Goal: Information Seeking & Learning: Find specific page/section

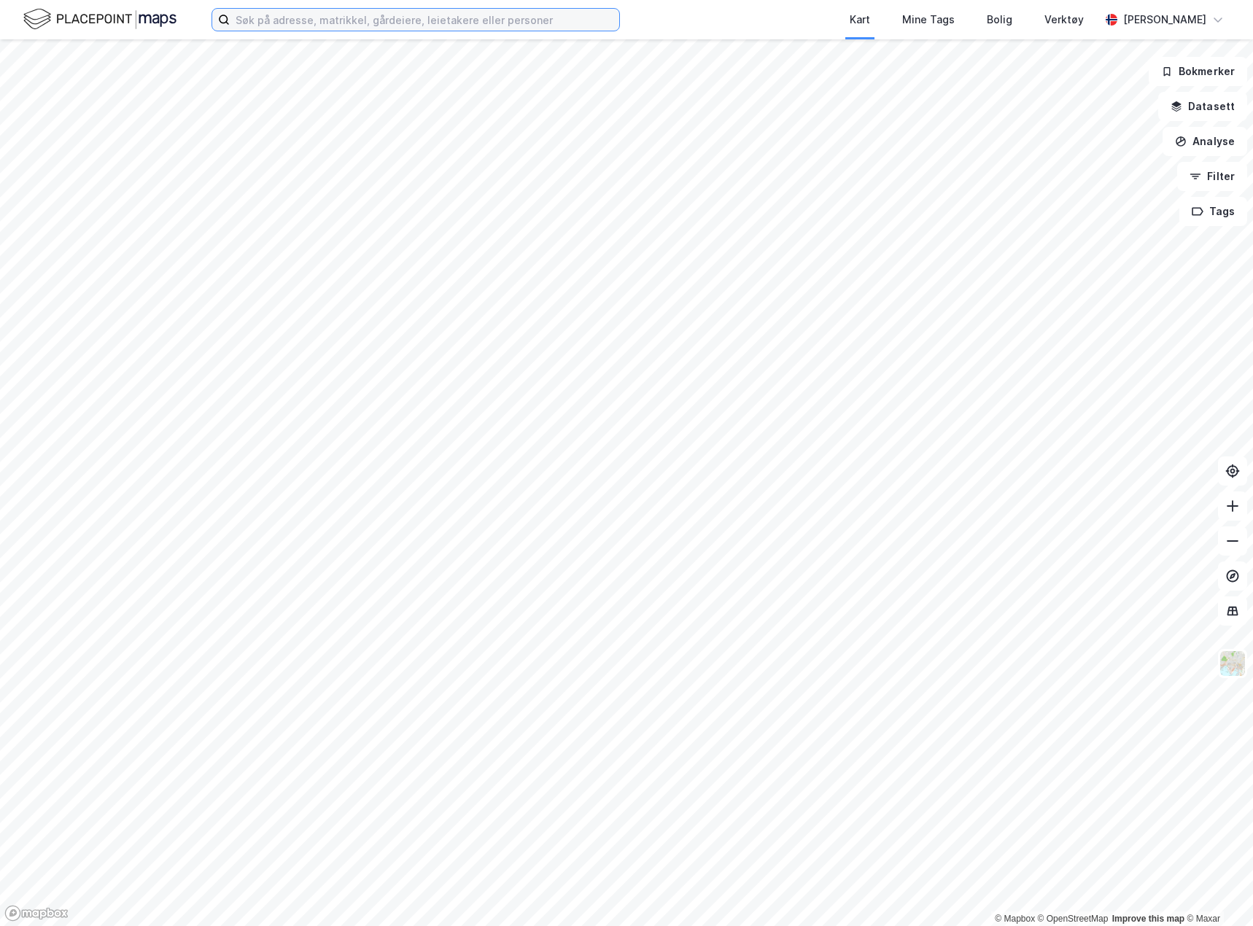
click at [348, 21] on input at bounding box center [424, 20] width 389 height 22
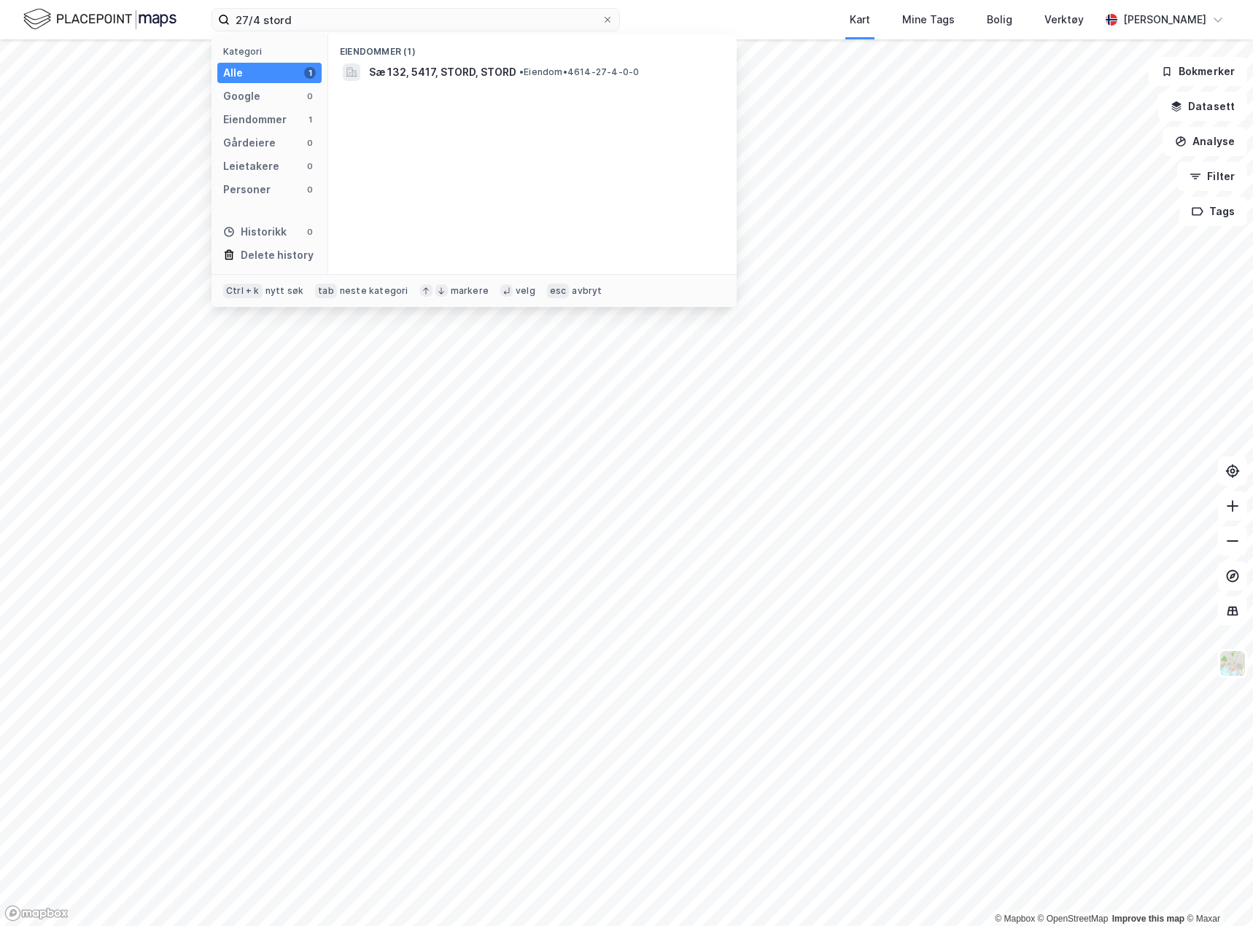
click at [432, 85] on div "Eiendommer (1) Sæ 132, 5417, STORD, STORD • Eiendom • 4614-27-4-0-0" at bounding box center [532, 154] width 408 height 240
click at [435, 76] on span "Sæ 132, 5417, STORD, STORD" at bounding box center [442, 71] width 147 height 17
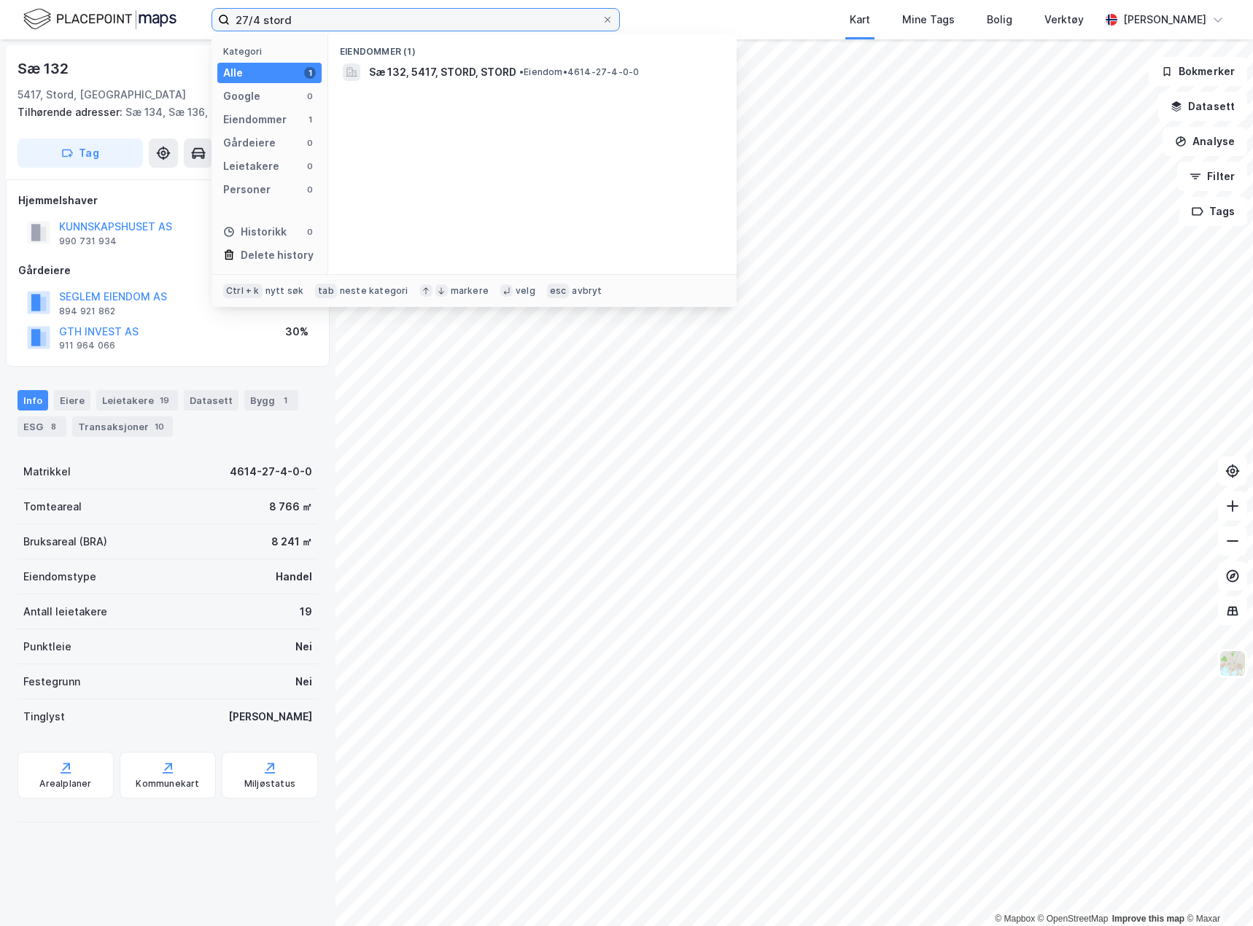
click at [273, 13] on input "27/4 stord" at bounding box center [416, 20] width 372 height 22
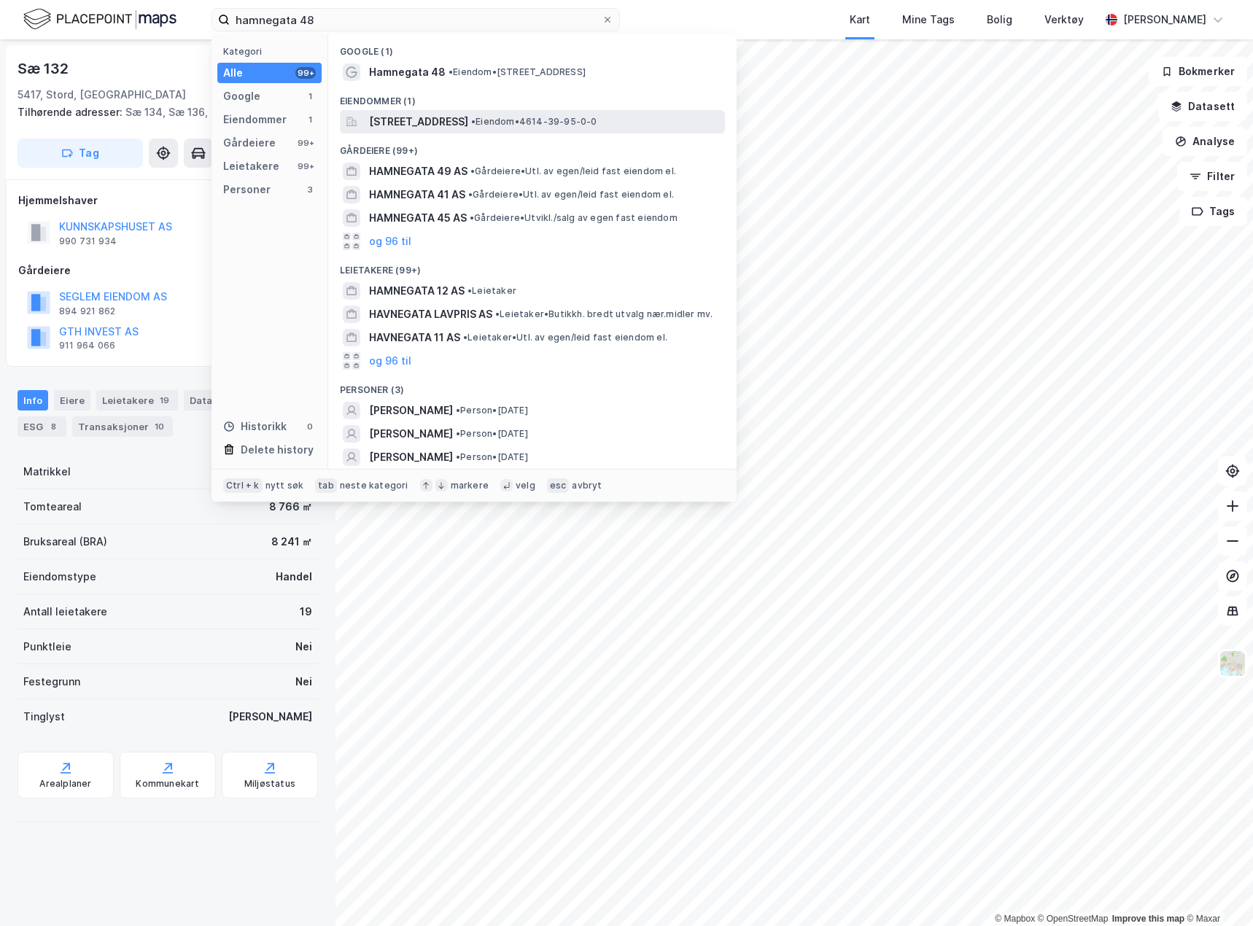
click at [597, 121] on span "• Eiendom • 4614-39-95-0-0" at bounding box center [534, 122] width 126 height 12
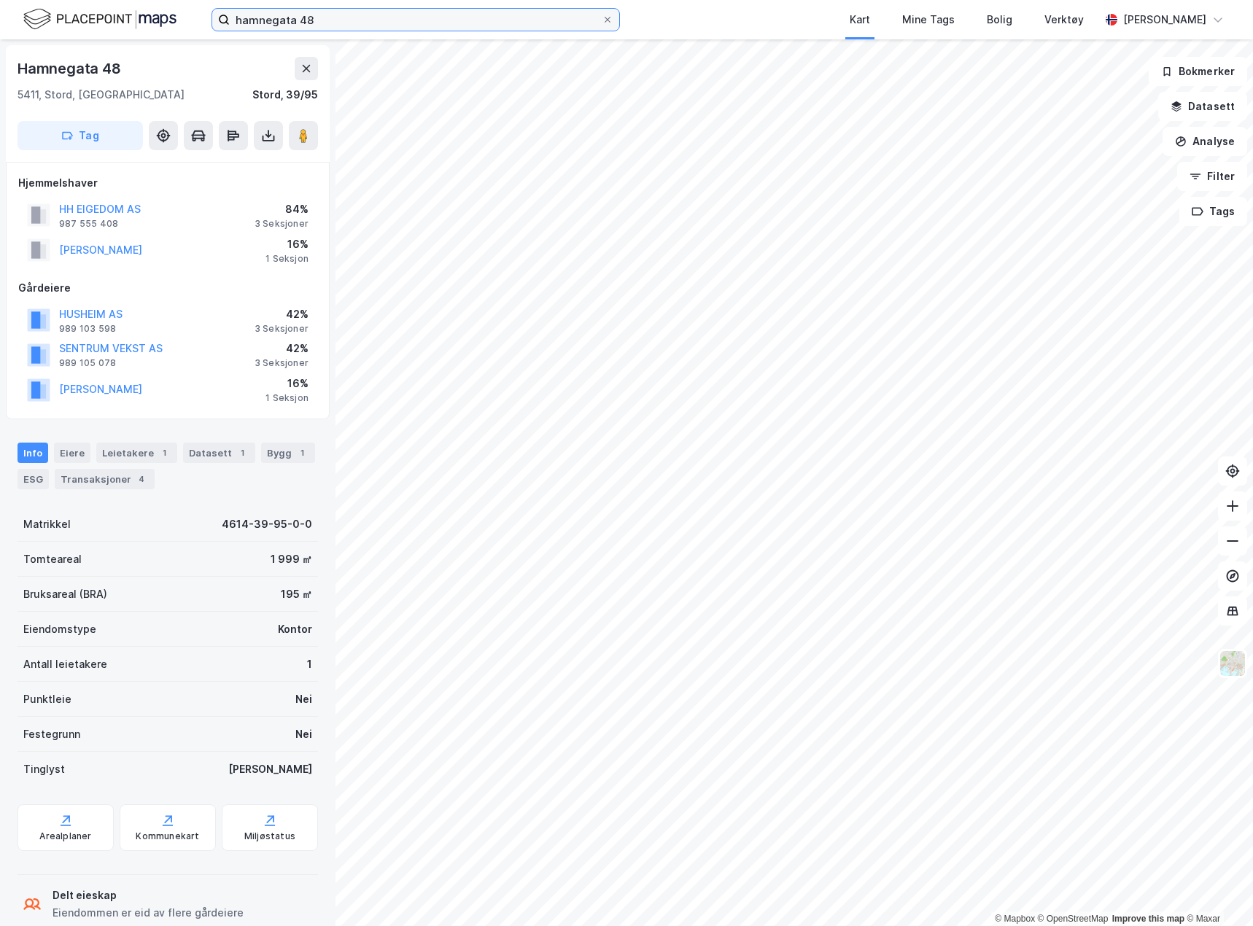
click at [284, 17] on input "hamnegata 48" at bounding box center [416, 20] width 372 height 22
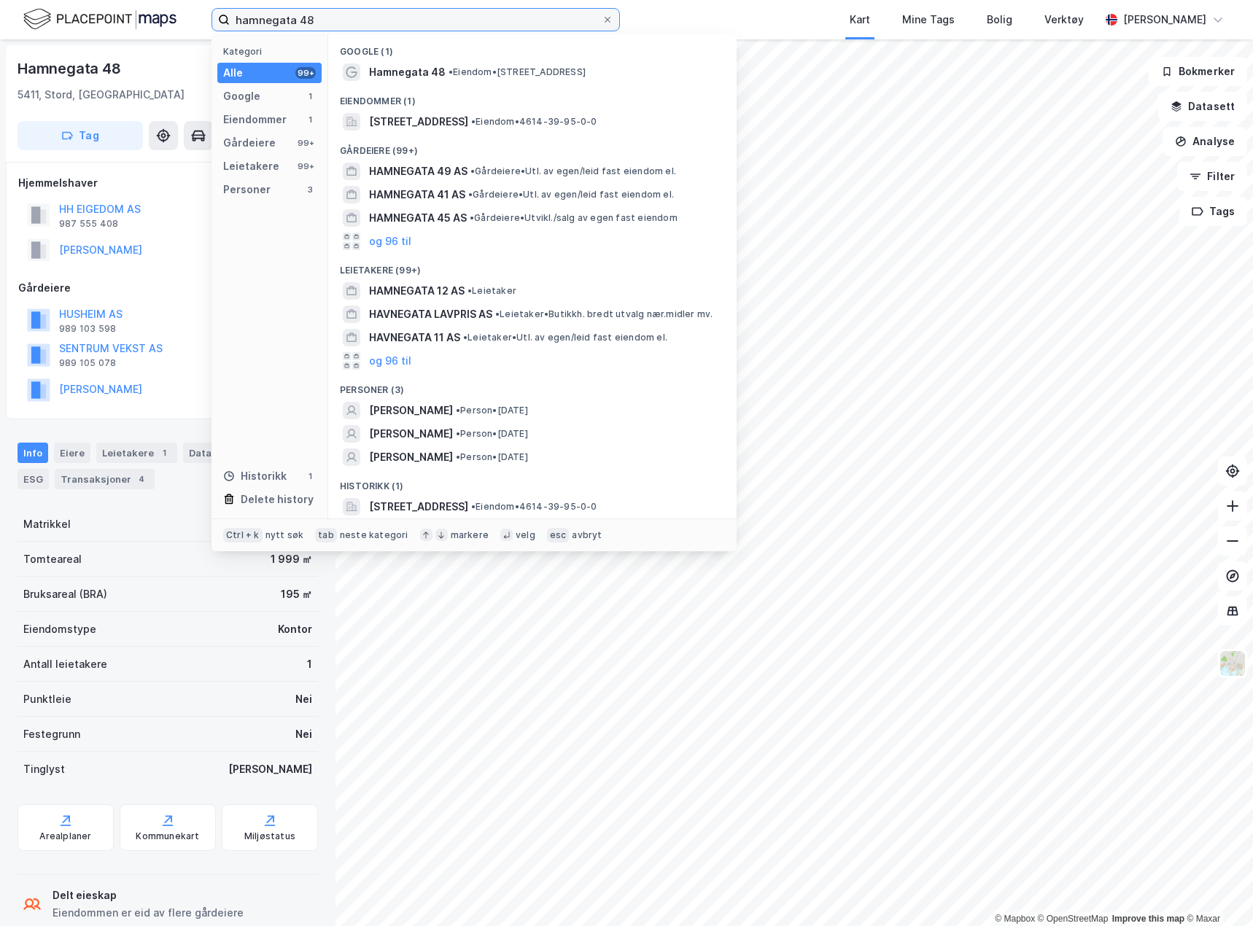
click at [284, 17] on input "hamnegata 48" at bounding box center [416, 20] width 372 height 22
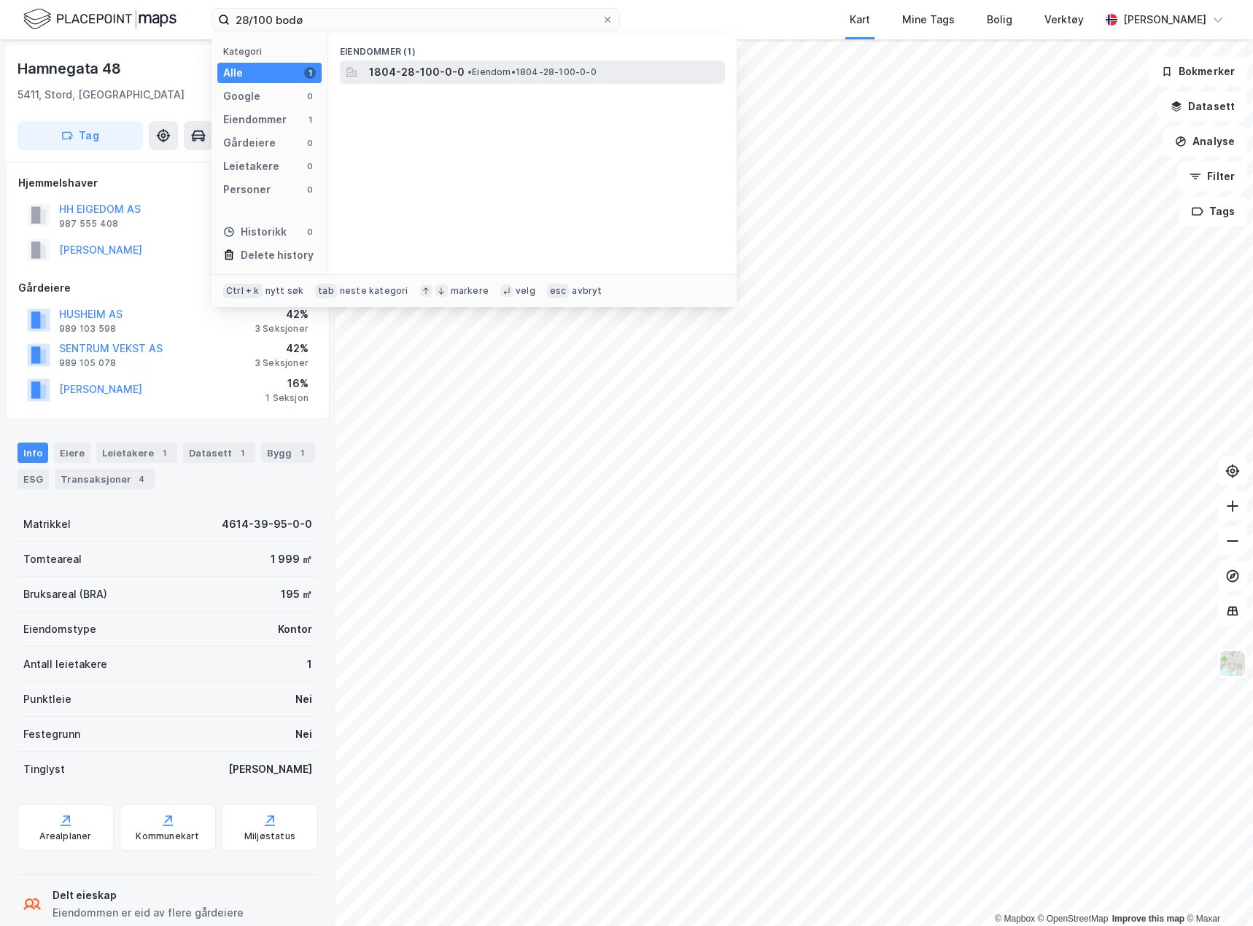
click at [491, 75] on span "• Eiendom • 1804-28-100-0-0" at bounding box center [531, 72] width 129 height 12
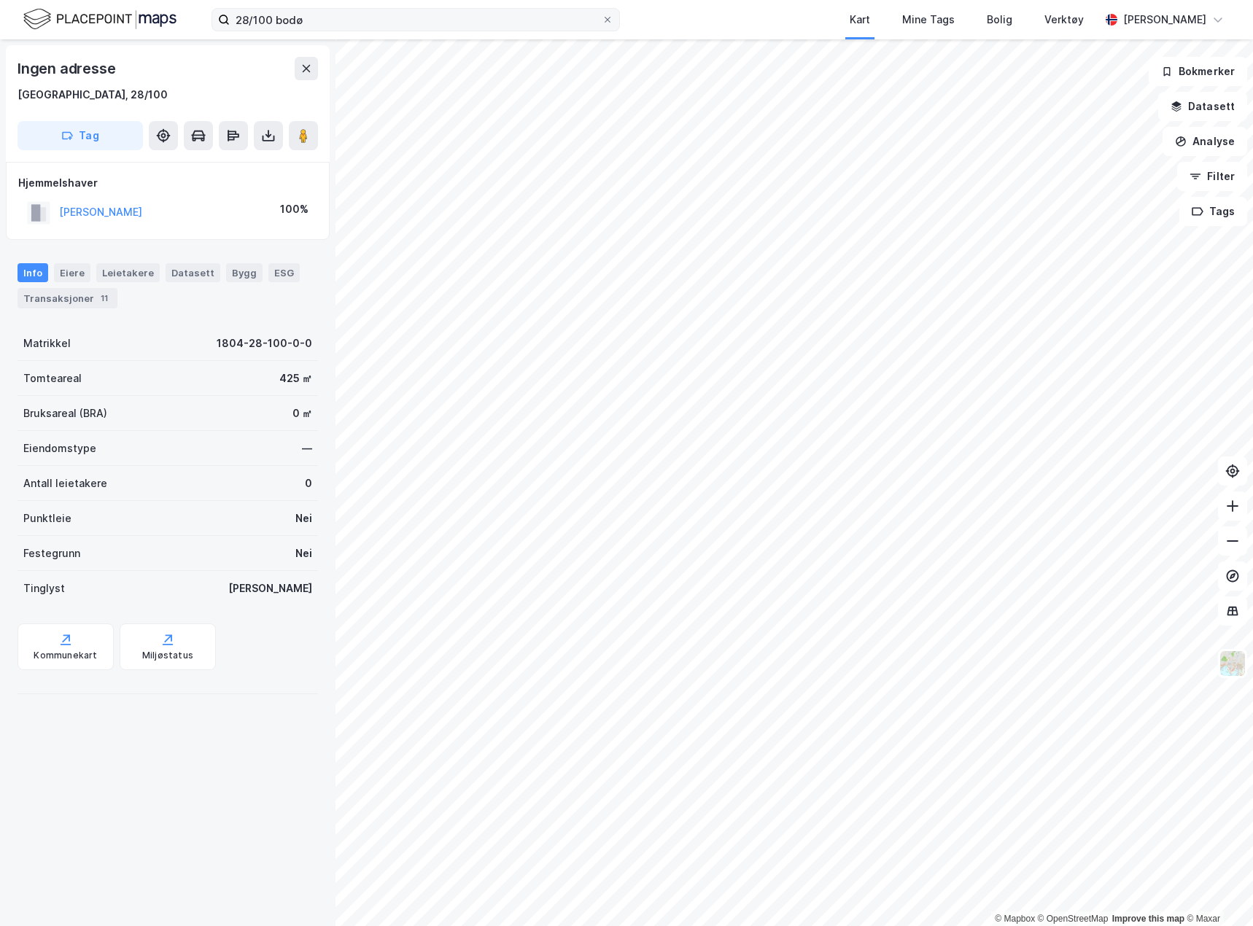
click at [337, 8] on label "28/100 bodø" at bounding box center [415, 19] width 408 height 23
click at [337, 9] on input "28/100 bodø" at bounding box center [416, 20] width 372 height 22
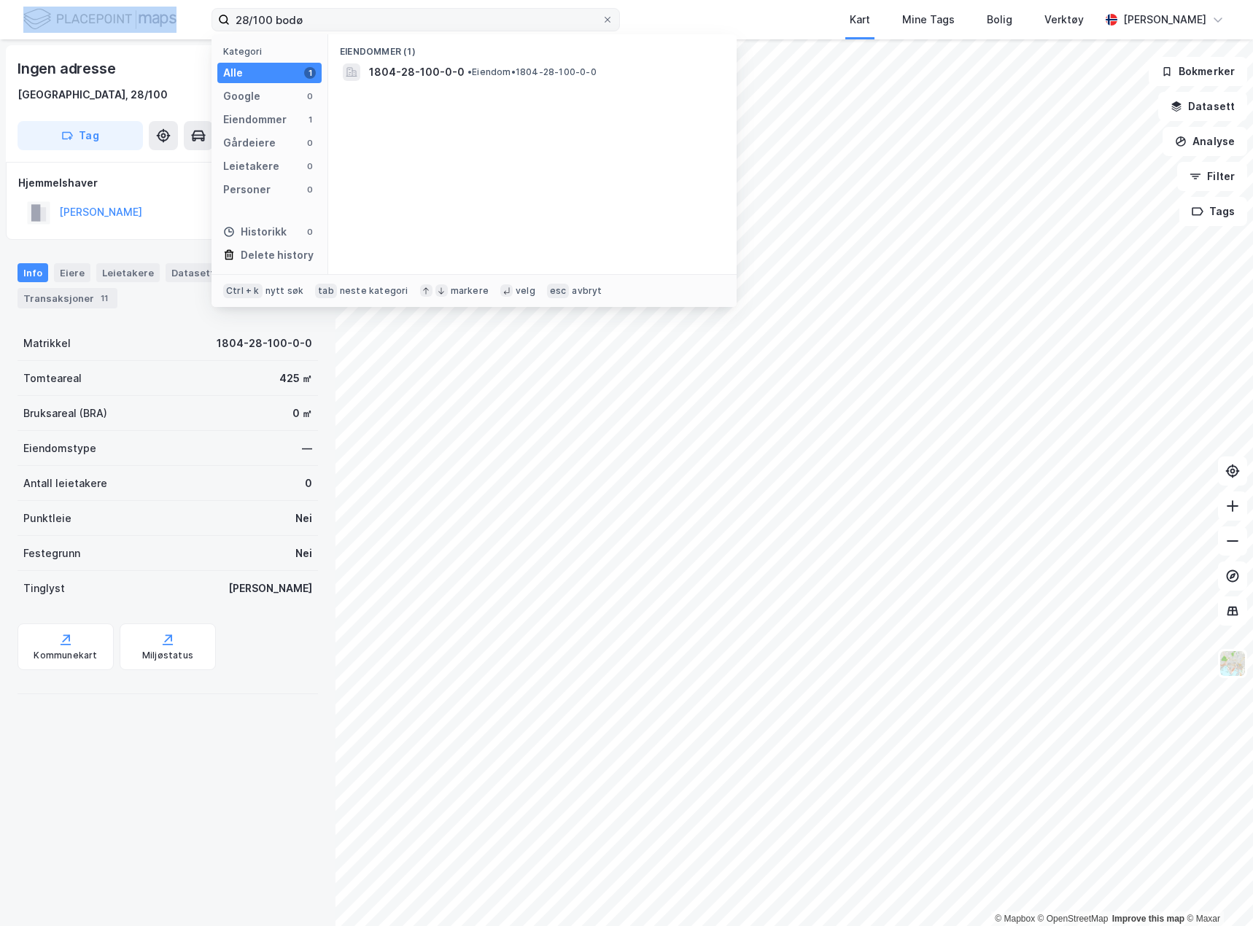
click at [337, 8] on label "28/100 bodø" at bounding box center [415, 19] width 408 height 23
click at [337, 9] on input "28/100 bodø" at bounding box center [416, 20] width 372 height 22
click at [324, 18] on input "28/100 bodø" at bounding box center [416, 20] width 372 height 22
click at [458, 71] on span "[STREET_ADDRESS]" at bounding box center [418, 71] width 99 height 17
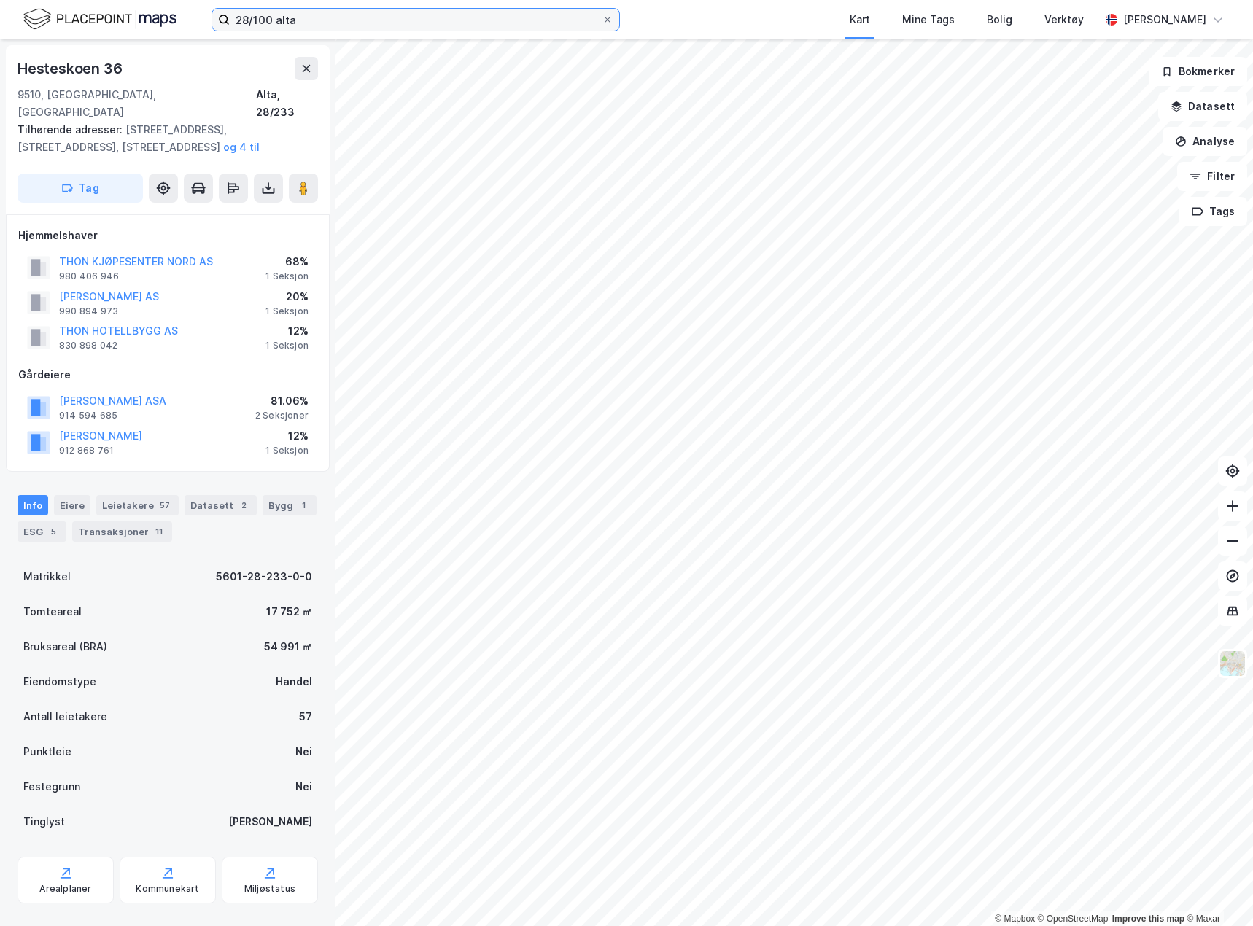
click at [265, 15] on input "28/100 alta" at bounding box center [416, 20] width 372 height 22
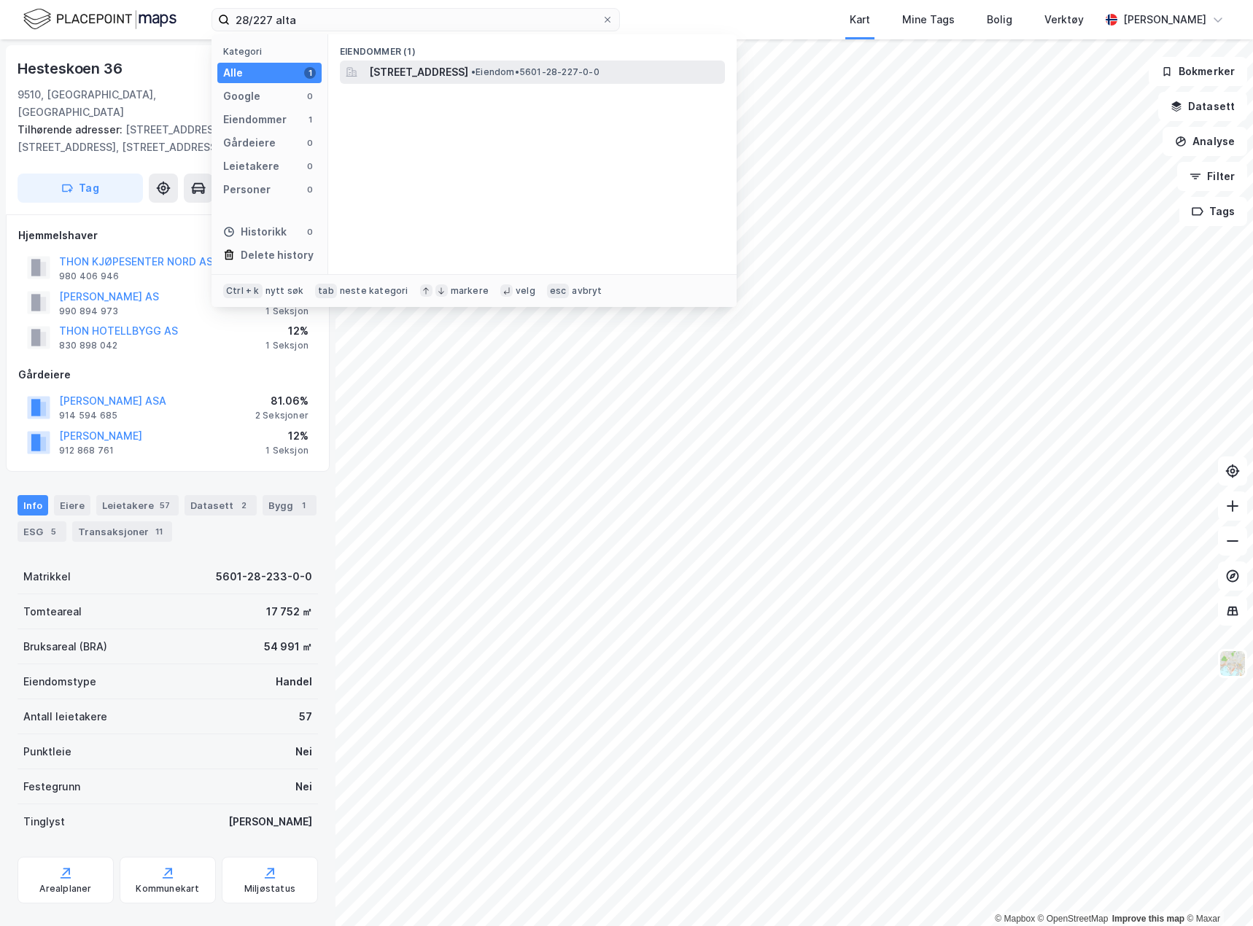
click at [409, 74] on span "[STREET_ADDRESS]" at bounding box center [418, 71] width 99 height 17
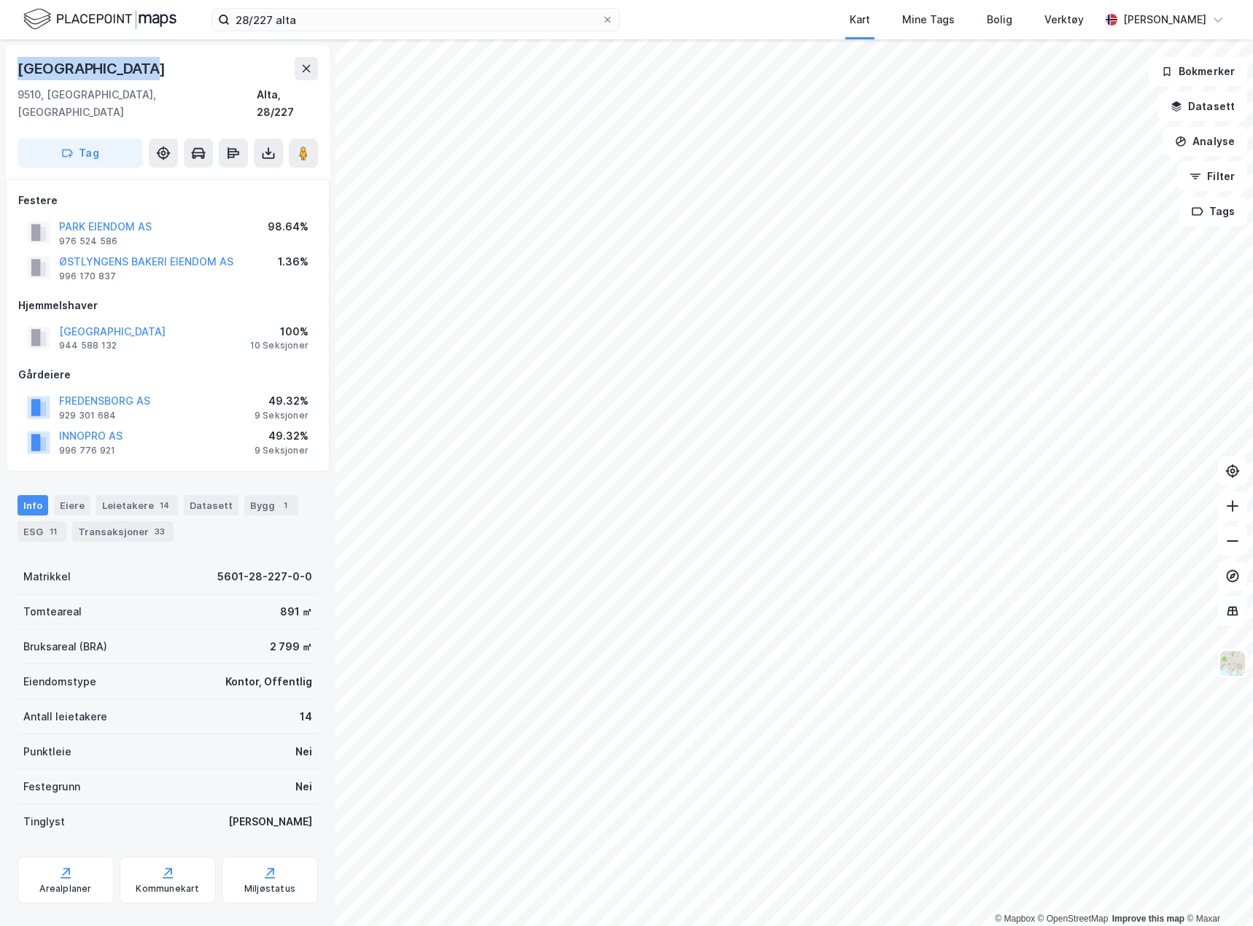
drag, startPoint x: 151, startPoint y: 62, endPoint x: 15, endPoint y: 68, distance: 135.7
click at [15, 68] on div "[STREET_ADDRESS]" at bounding box center [168, 112] width 324 height 134
copy div "[GEOGRAPHIC_DATA]"
click at [326, 26] on input "28/227 alta" at bounding box center [416, 20] width 372 height 22
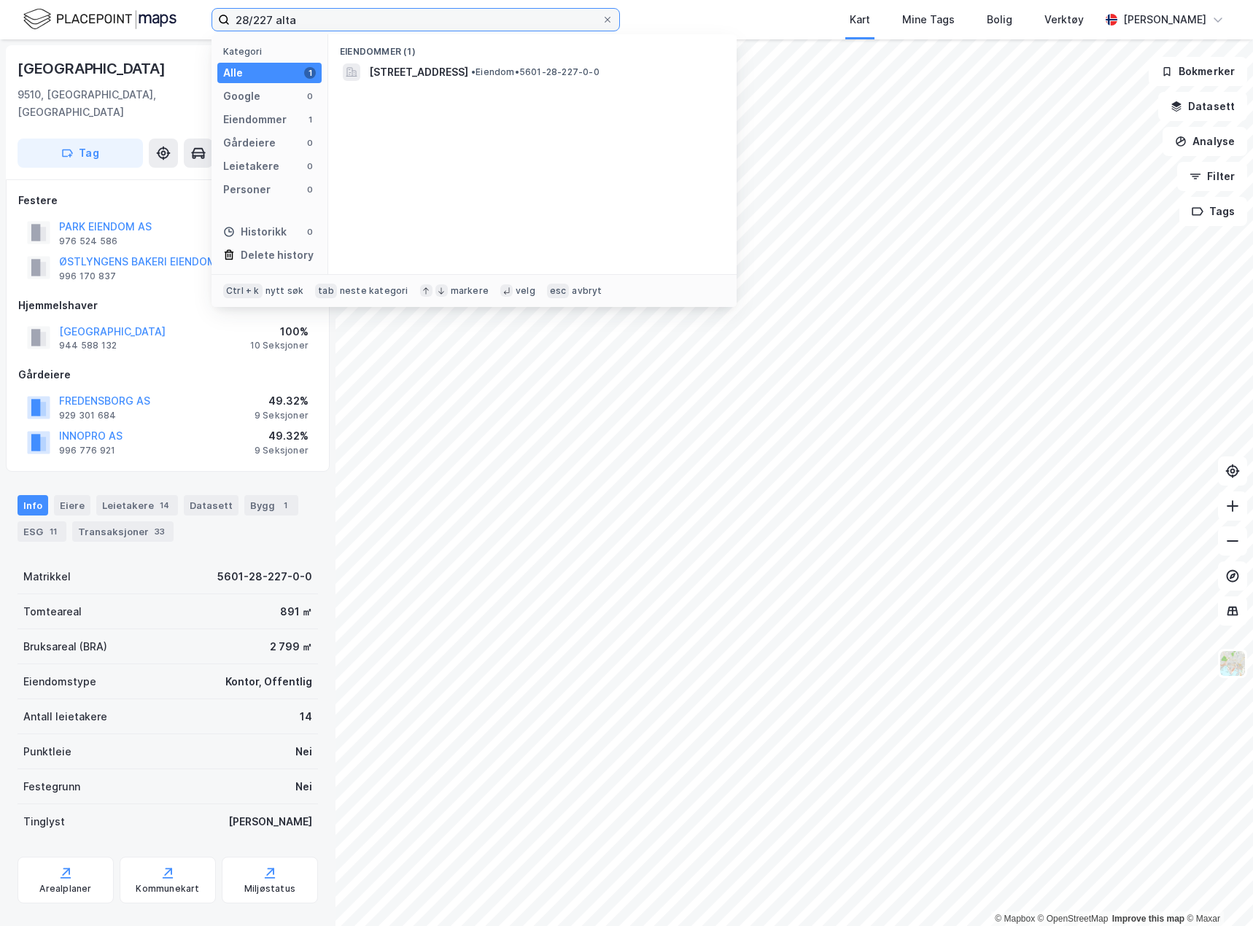
click at [326, 26] on input "28/227 alta" at bounding box center [416, 20] width 372 height 22
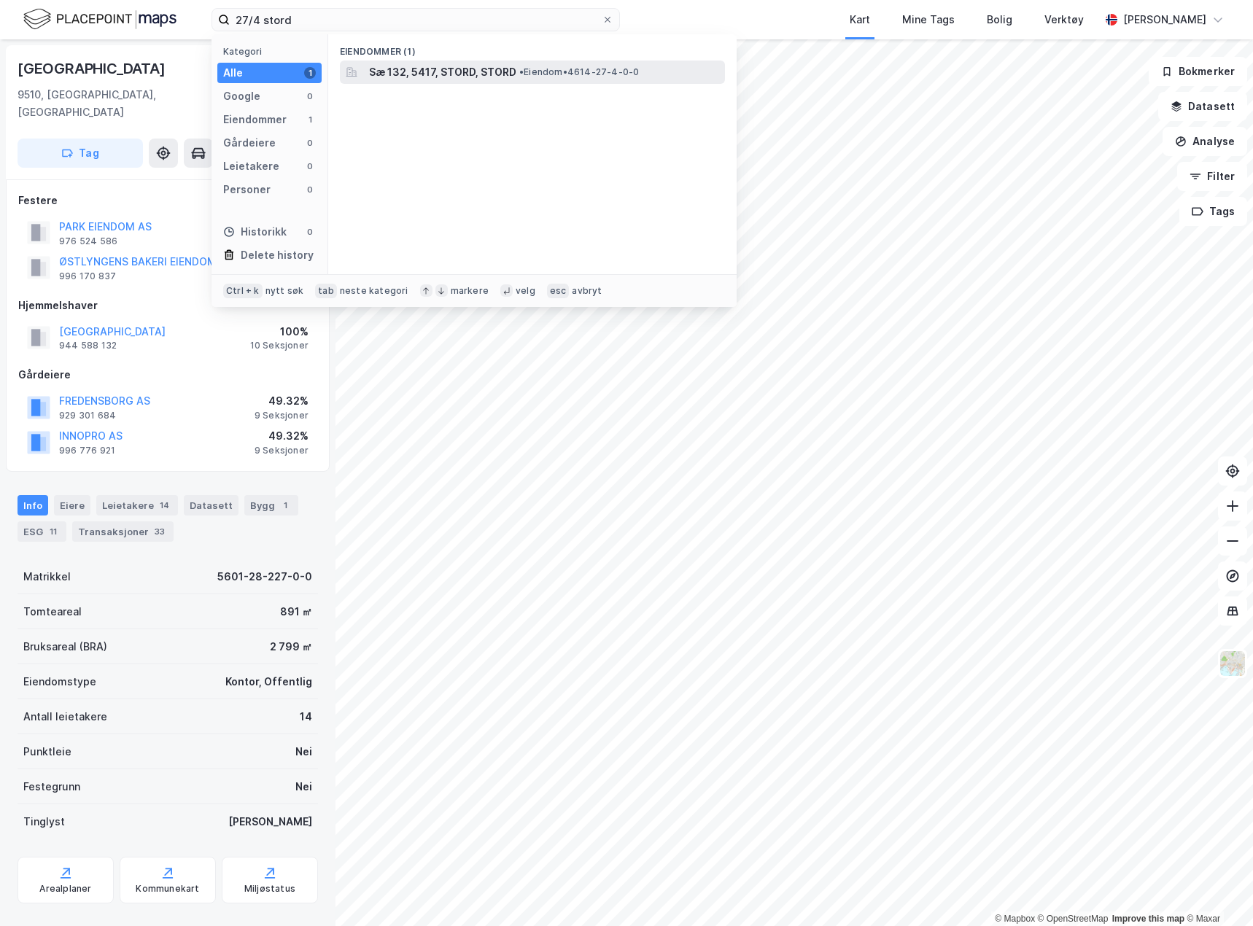
click at [440, 66] on span "Sæ 132, 5417, STORD, STORD" at bounding box center [442, 71] width 147 height 17
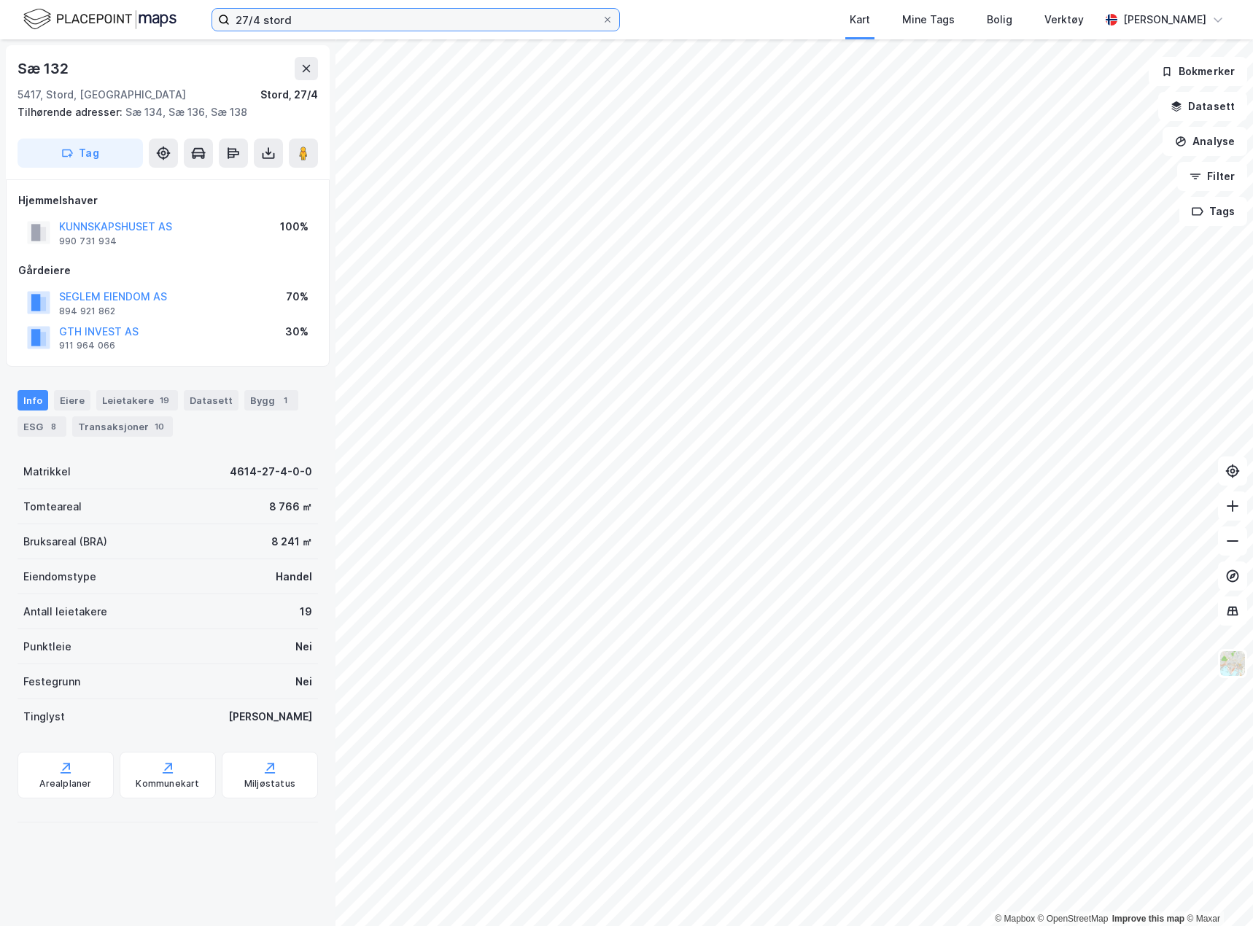
click at [304, 20] on input "27/4 stord" at bounding box center [416, 20] width 372 height 22
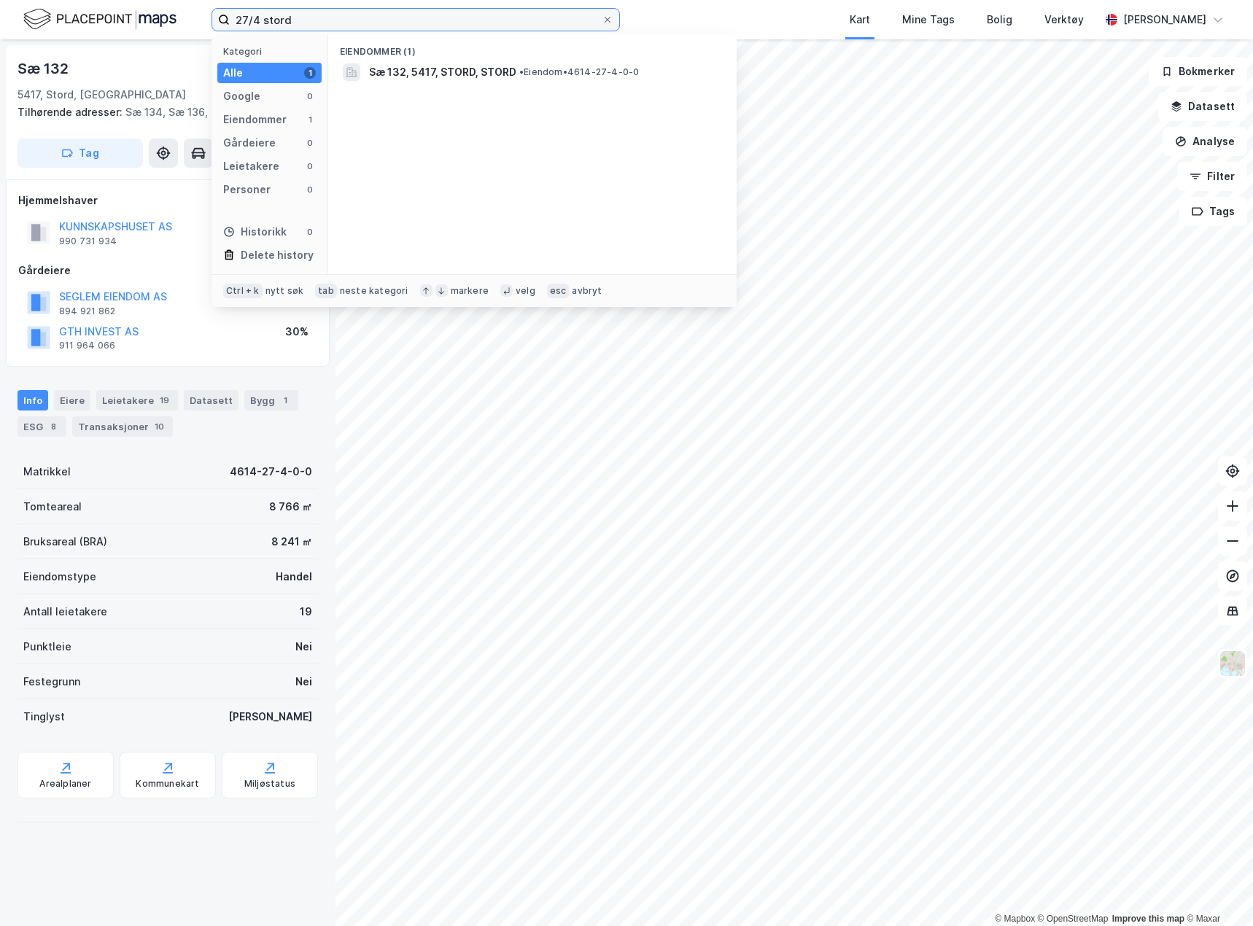
click at [304, 20] on input "27/4 stord" at bounding box center [416, 20] width 372 height 22
click at [165, 55] on div "Sæ 132 5417, Stord, [GEOGRAPHIC_DATA], 27/4 Tilhørende adresser: Sæ 134, Sæ 136…" at bounding box center [168, 112] width 324 height 134
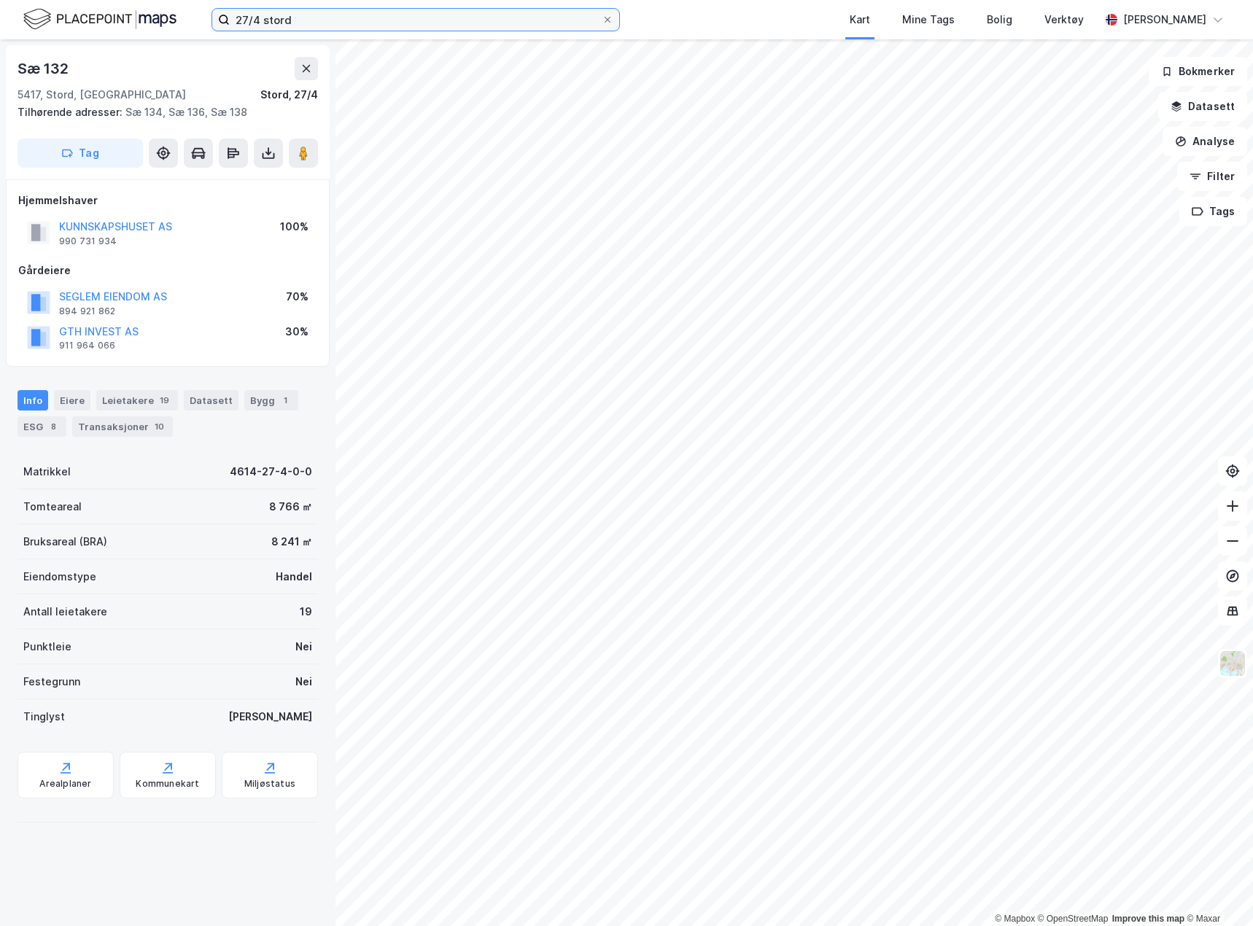
click at [323, 27] on input "27/4 stord" at bounding box center [416, 20] width 372 height 22
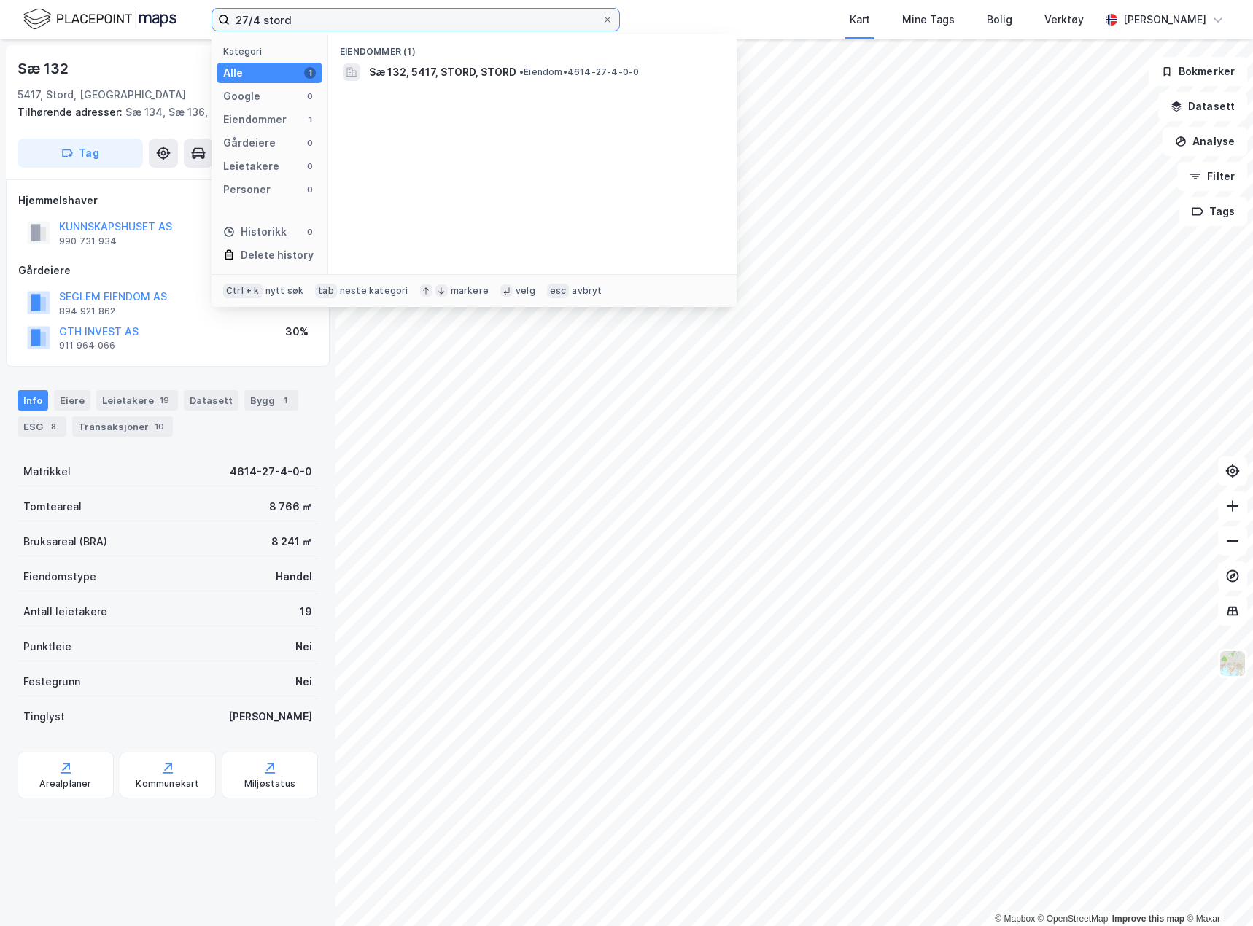
click at [323, 27] on input "27/4 stord" at bounding box center [416, 20] width 372 height 22
paste input "Hamnegata 48"
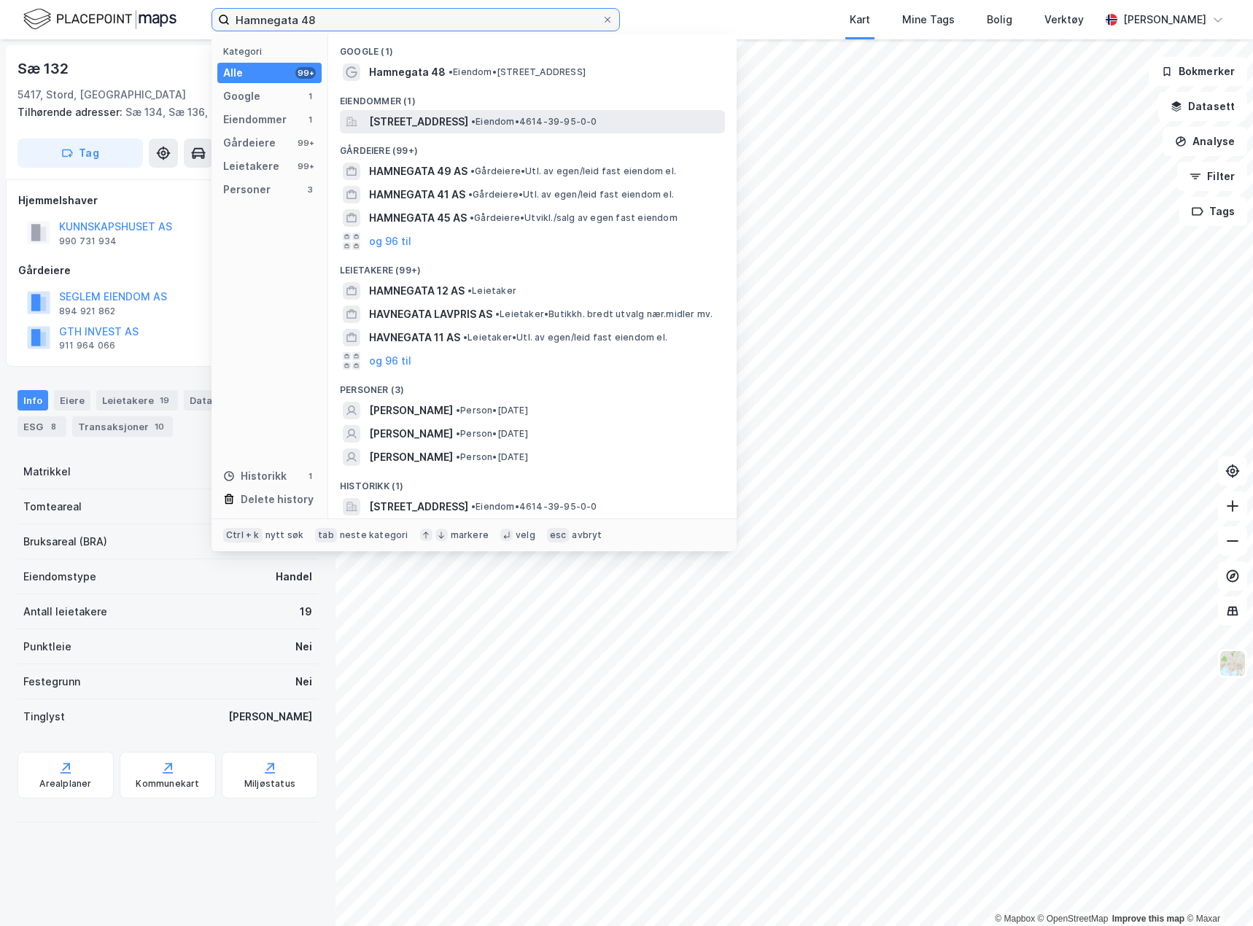
type input "Hamnegata 48"
click at [468, 122] on span "[STREET_ADDRESS]" at bounding box center [418, 121] width 99 height 17
